Goal: Information Seeking & Learning: Learn about a topic

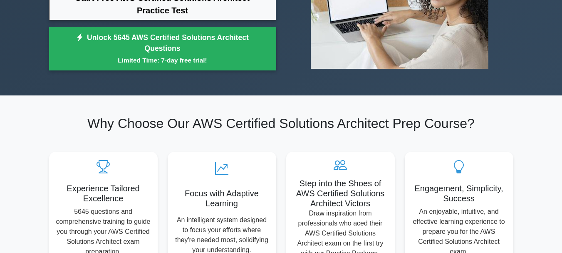
scroll to position [83, 0]
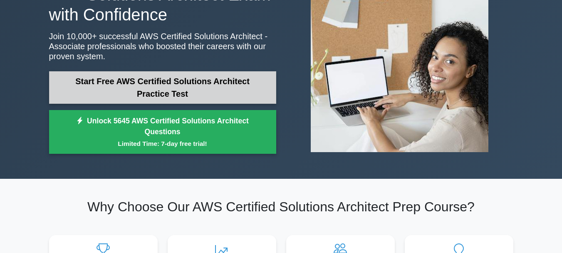
click at [160, 89] on link "Start Free AWS Certified Solutions Architect Practice Test" at bounding box center [162, 87] width 227 height 32
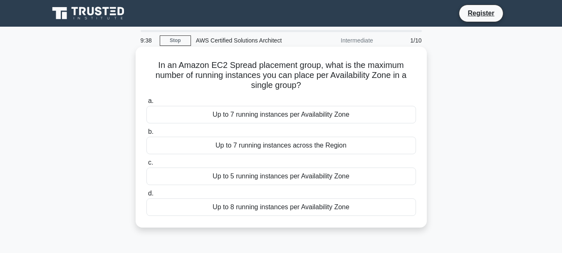
click at [317, 211] on div "Up to 8 running instances per Availability Zone" at bounding box center [281, 206] width 270 height 17
click at [146, 196] on input "d. Up to 8 running instances per Availability Zone" at bounding box center [146, 193] width 0 height 5
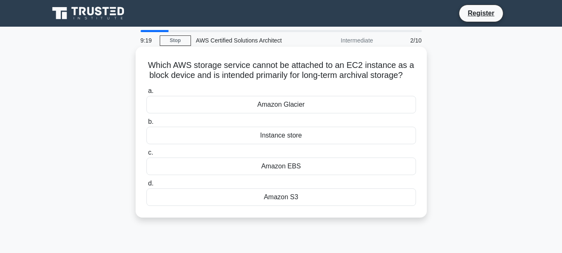
click at [286, 175] on div "Amazon EBS" at bounding box center [281, 165] width 270 height 17
click at [146, 155] on input "c. Amazon EBS" at bounding box center [146, 152] width 0 height 5
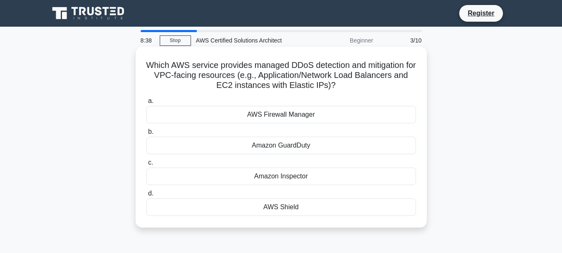
click at [291, 115] on div "AWS Firewall Manager" at bounding box center [281, 114] width 270 height 17
click at [146, 104] on input "a. AWS Firewall Manager" at bounding box center [146, 100] width 0 height 5
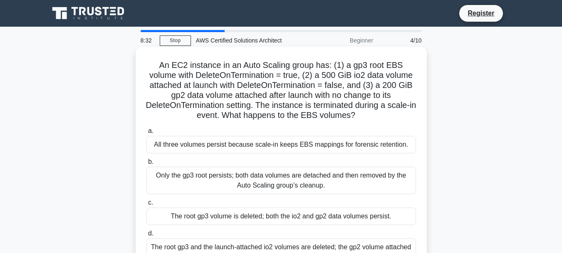
click at [261, 180] on div "Only the gp3 root persists; both data volumes are detached and then removed by …" at bounding box center [281, 179] width 270 height 27
click at [146, 164] on input "b. Only the gp3 root persists; both data volumes are detached and then removed …" at bounding box center [146, 161] width 0 height 5
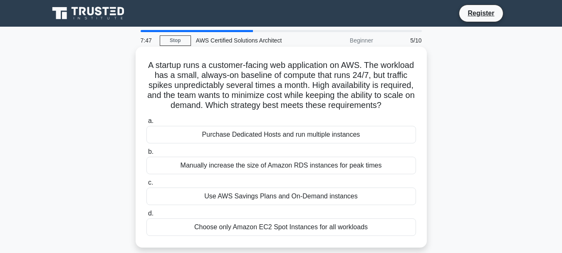
click at [261, 205] on div "Use AWS Savings Plans and On-Demand instances" at bounding box center [281, 195] width 270 height 17
click at [146, 185] on input "c. Use AWS Savings Plans and On-Demand instances" at bounding box center [146, 182] width 0 height 5
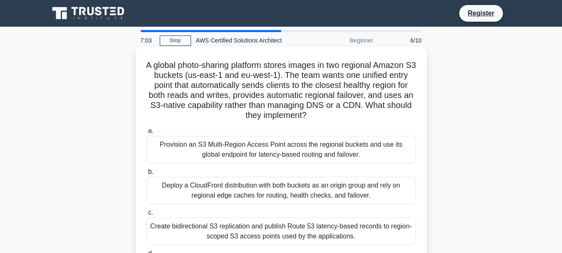
scroll to position [42, 0]
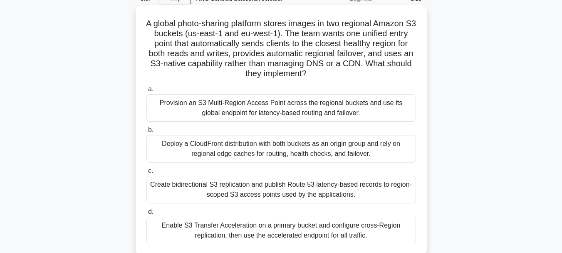
click at [275, 188] on div "Create bidirectional S3 replication and publish Route 53 latency-based records …" at bounding box center [281, 189] width 270 height 27
click at [146, 174] on input "c. Create bidirectional S3 replication and publish Route 53 latency-based recor…" at bounding box center [146, 170] width 0 height 5
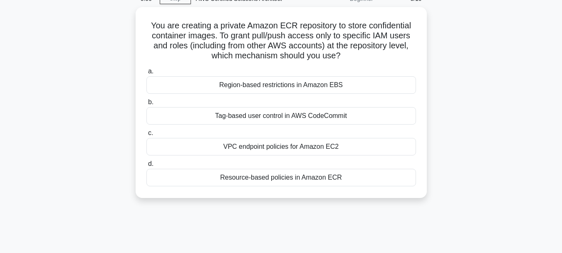
scroll to position [0, 0]
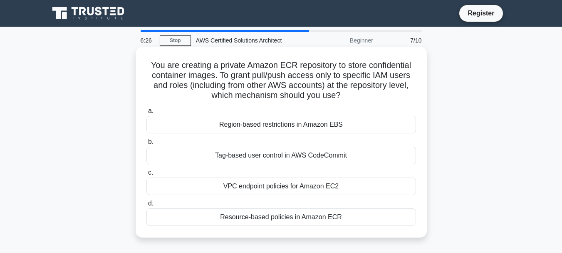
click at [268, 216] on div "Resource-based policies in Amazon ECR" at bounding box center [281, 216] width 270 height 17
click at [146, 206] on input "d. Resource-based policies in Amazon ECR" at bounding box center [146, 203] width 0 height 5
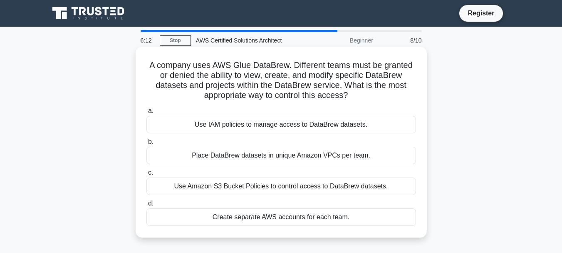
click at [293, 189] on div "Use Amazon S3 Bucket Policies to control access to DataBrew datasets." at bounding box center [281, 185] width 270 height 17
click at [146, 175] on input "c. Use Amazon S3 Bucket Policies to control access to DataBrew datasets." at bounding box center [146, 172] width 0 height 5
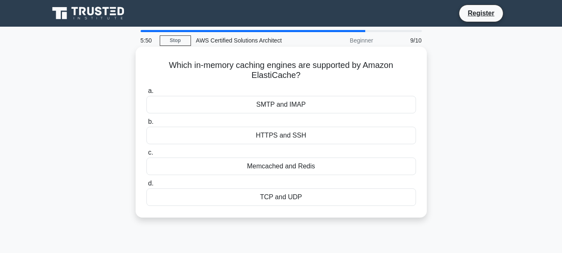
click at [283, 166] on div "Memcached and Redis" at bounding box center [281, 165] width 270 height 17
click at [146, 155] on input "c. Memcached and Redis" at bounding box center [146, 152] width 0 height 5
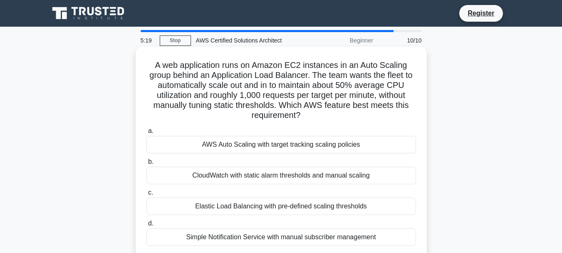
scroll to position [42, 0]
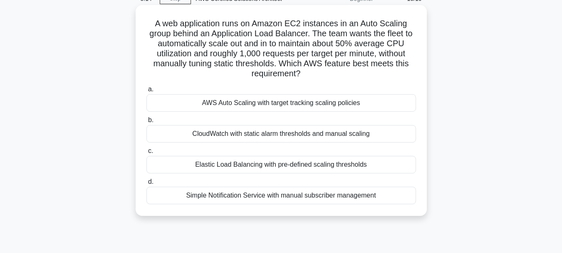
click at [300, 163] on div "Elastic Load Balancing with pre-defined scaling thresholds" at bounding box center [281, 164] width 270 height 17
click at [146, 154] on input "c. Elastic Load Balancing with pre-defined scaling thresholds" at bounding box center [146, 150] width 0 height 5
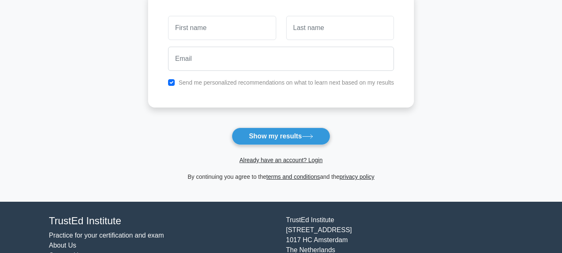
scroll to position [83, 0]
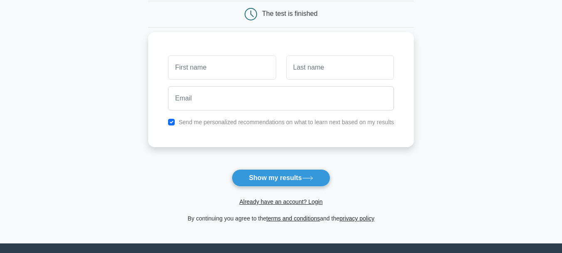
click at [189, 70] on input "text" at bounding box center [222, 67] width 108 height 24
type input "Sateesh"
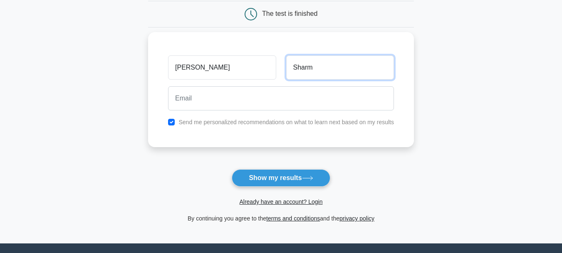
type input "Sharma"
drag, startPoint x: 322, startPoint y: 68, endPoint x: 279, endPoint y: 74, distance: 44.0
click at [279, 74] on div "Sateesh Sharma" at bounding box center [281, 67] width 236 height 31
type input "S"
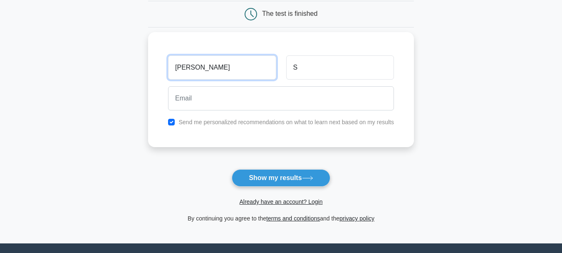
drag, startPoint x: 232, startPoint y: 64, endPoint x: 174, endPoint y: 74, distance: 59.2
click at [174, 74] on input "Sateesh" at bounding box center [222, 67] width 108 height 24
type input "S"
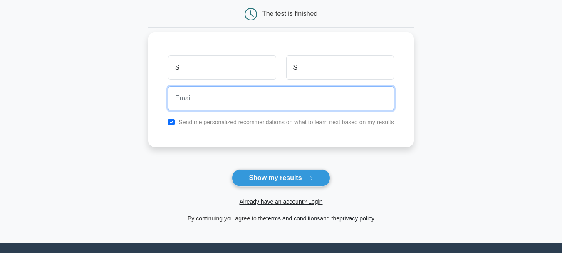
click at [198, 97] on input "email" at bounding box center [281, 98] width 226 height 24
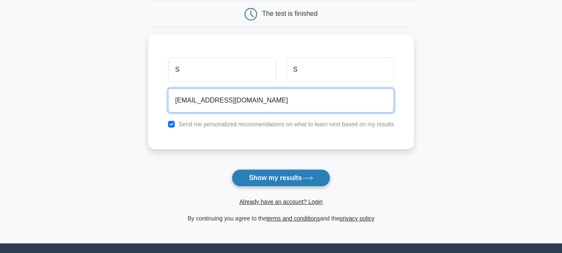
type input "satsharma156@gmail.com"
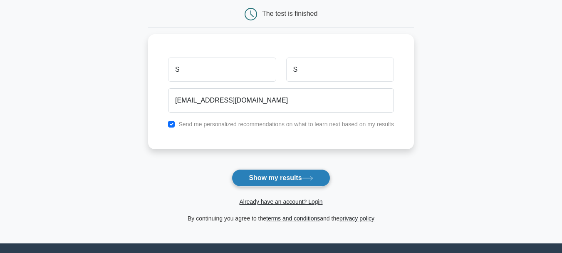
click at [275, 176] on button "Show my results" at bounding box center [281, 177] width 98 height 17
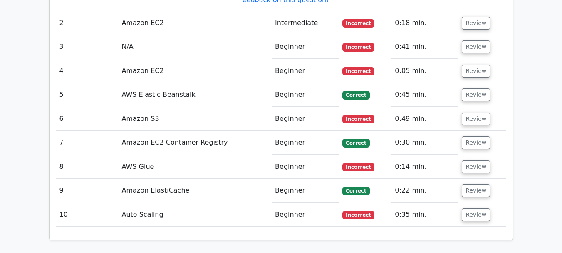
scroll to position [1093, 0]
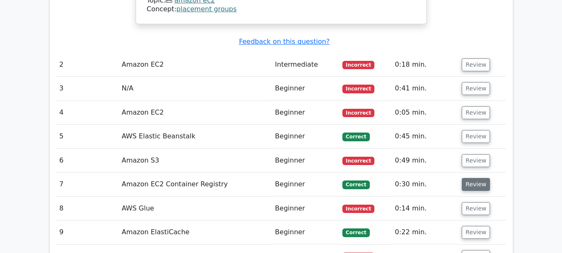
click at [470, 178] on button "Review" at bounding box center [476, 184] width 28 height 13
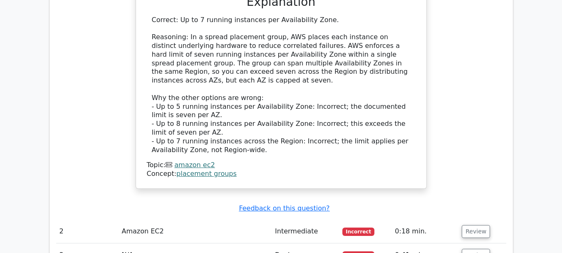
scroll to position [1010, 0]
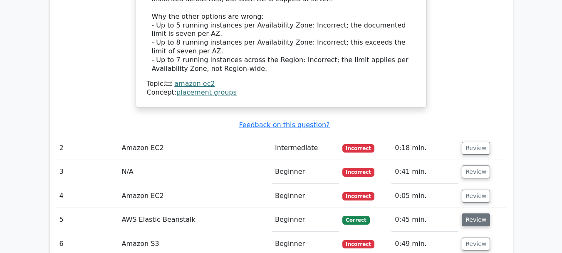
click at [470, 213] on button "Review" at bounding box center [476, 219] width 28 height 13
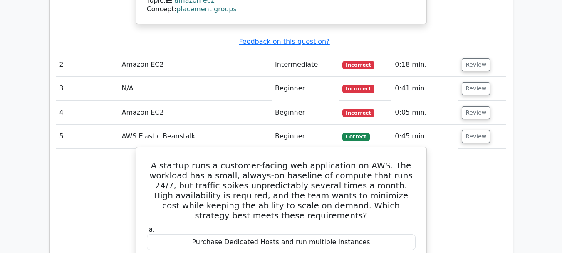
scroll to position [1052, 0]
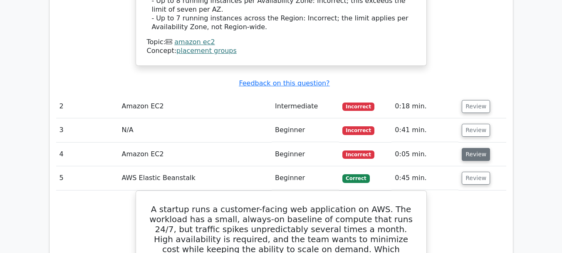
click at [470, 148] on button "Review" at bounding box center [476, 154] width 28 height 13
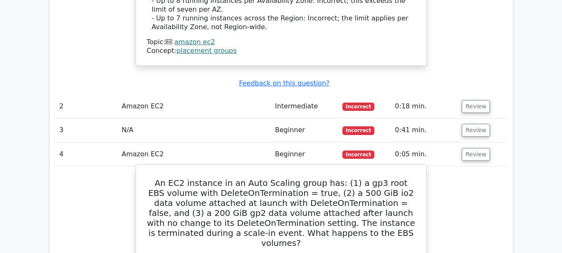
scroll to position [969, 0]
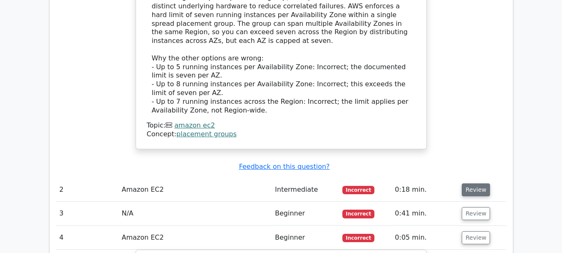
click at [474, 183] on button "Review" at bounding box center [476, 189] width 28 height 13
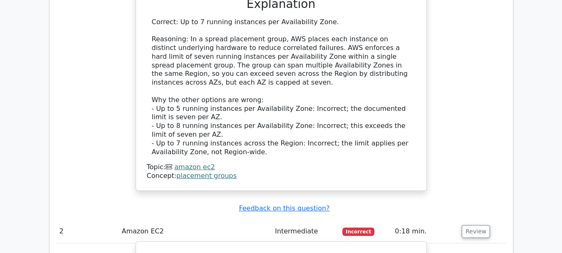
scroll to position [885, 0]
